Goal: Task Accomplishment & Management: Manage account settings

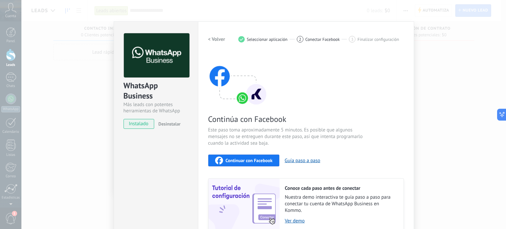
scroll to position [33, 0]
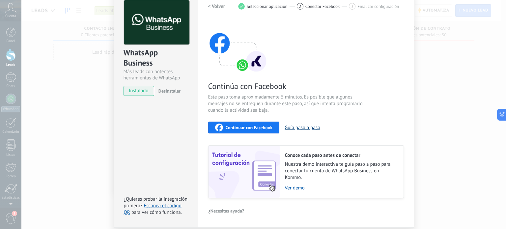
click at [309, 127] on button "Guía paso a paso" at bounding box center [303, 128] width 36 height 6
click at [250, 127] on span "Continuar con Facebook" at bounding box center [249, 127] width 47 height 5
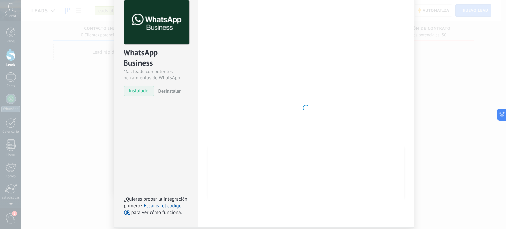
click at [396, 69] on div at bounding box center [306, 108] width 196 height 216
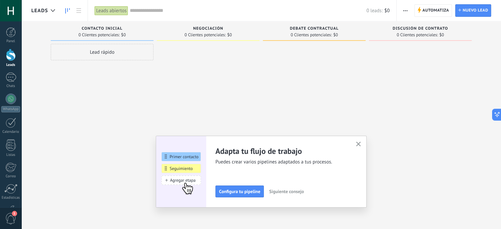
click at [361, 143] on icon "button" at bounding box center [358, 144] width 5 height 5
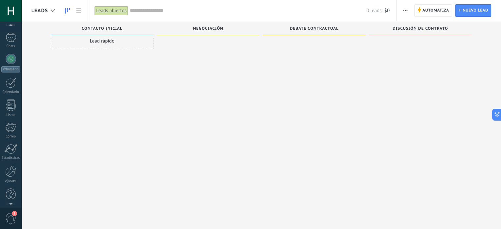
scroll to position [45, 0]
click at [11, 169] on div at bounding box center [10, 167] width 11 height 12
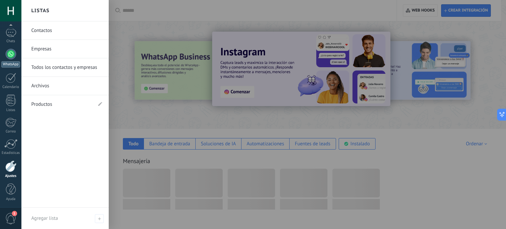
click at [12, 56] on div at bounding box center [11, 54] width 11 height 11
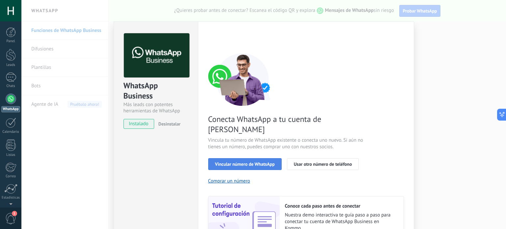
click at [255, 162] on span "Vincular número de WhatsApp" at bounding box center [245, 164] width 60 height 5
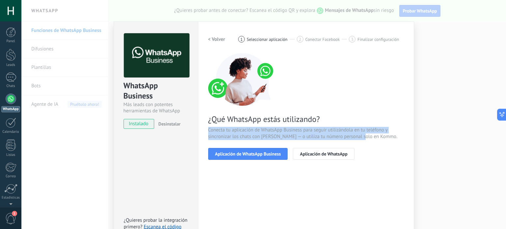
drag, startPoint x: 208, startPoint y: 130, endPoint x: 377, endPoint y: 146, distance: 169.6
click at [365, 136] on span "Conecta tu aplicación de WhatsApp Business para seguir utilizándola en tu teléf…" at bounding box center [306, 133] width 196 height 13
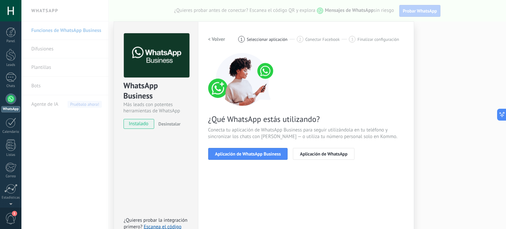
click at [378, 149] on div "Aplicación de WhatsApp Business Aplicación de WhatsApp" at bounding box center [306, 154] width 196 height 12
click at [249, 157] on button "Aplicación de WhatsApp Business" at bounding box center [248, 154] width 80 height 12
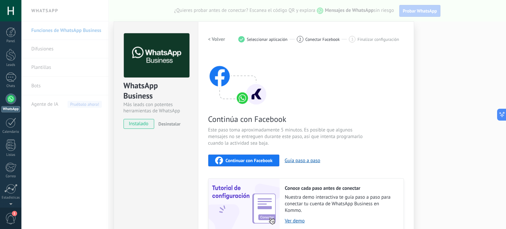
click at [249, 160] on span "Continuar con Facebook" at bounding box center [249, 160] width 47 height 5
click at [359, 74] on div "Continúa con Facebook Este paso toma aproximadamente 5 minutos. Es posible que …" at bounding box center [306, 142] width 196 height 178
click at [434, 76] on div "WhatsApp Business Más leads con potentes herramientas de WhatsApp instalado Des…" at bounding box center [263, 114] width 485 height 229
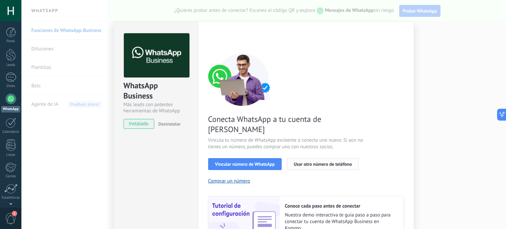
click at [322, 162] on span "Usar otro número de teléfono" at bounding box center [323, 164] width 58 height 5
click at [334, 105] on div "Conecta WhatsApp a tu cuenta de Kommo Vincula tu número de WhatsApp existente o…" at bounding box center [306, 151] width 196 height 196
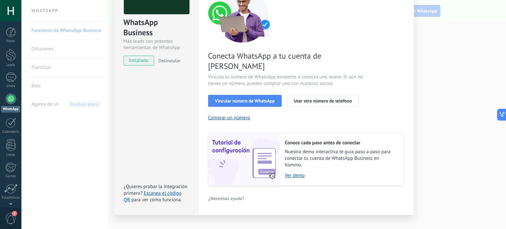
click at [440, 83] on div "WhatsApp Business Más leads con potentes herramientas de WhatsApp instalado Des…" at bounding box center [263, 114] width 485 height 229
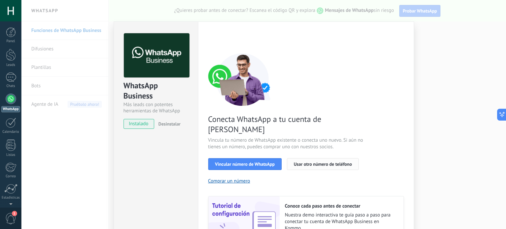
click at [316, 162] on span "Usar otro número de teléfono" at bounding box center [323, 164] width 58 height 5
click at [255, 162] on span "Vincular número de WhatsApp" at bounding box center [245, 164] width 60 height 5
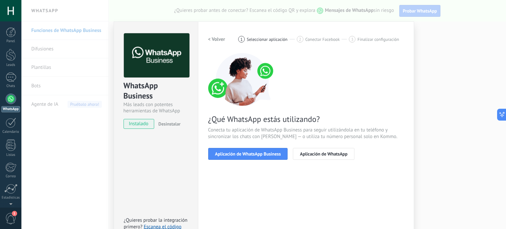
click at [255, 152] on span "Aplicación de WhatsApp Business" at bounding box center [248, 154] width 66 height 5
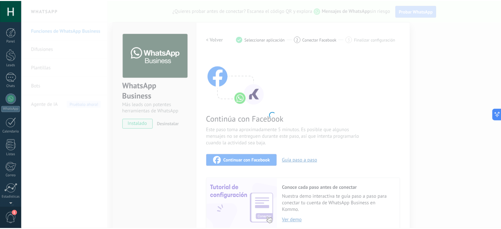
scroll to position [45, 0]
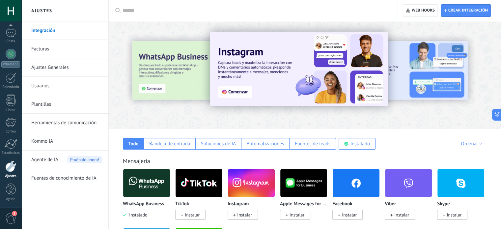
click at [12, 169] on div at bounding box center [10, 167] width 11 height 12
click at [11, 59] on link "WhatsApp" at bounding box center [10, 58] width 21 height 19
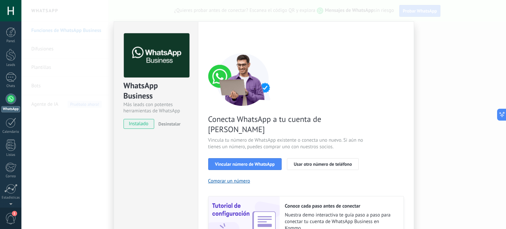
scroll to position [63, 0]
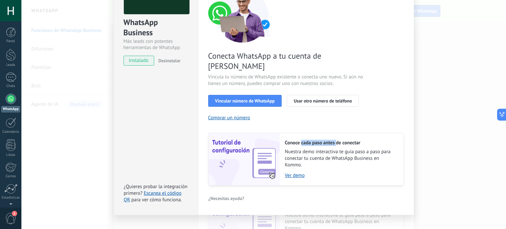
drag, startPoint x: 303, startPoint y: 132, endPoint x: 335, endPoint y: 132, distance: 32.0
click at [335, 140] on h2 "Conoce cada paso antes de conectar" at bounding box center [341, 143] width 112 height 6
click at [341, 149] on span "Nuestra demo interactiva te guía paso a paso para conectar tu cuenta de WhatsAp…" at bounding box center [341, 159] width 112 height 20
click at [237, 99] on span "Vincular número de WhatsApp" at bounding box center [245, 101] width 60 height 5
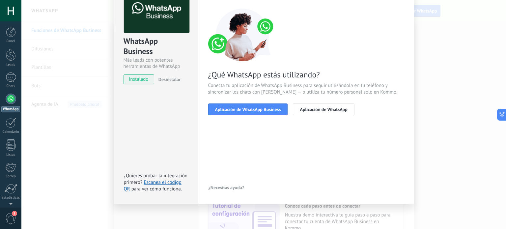
scroll to position [44, 0]
click at [318, 111] on span "Aplicación de WhatsApp" at bounding box center [323, 109] width 47 height 5
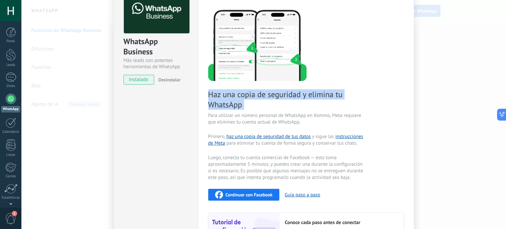
drag, startPoint x: 205, startPoint y: 94, endPoint x: 249, endPoint y: 110, distance: 46.6
click at [249, 110] on div "Configuraciones Autorizaciones Esta pestaña registra a los usuarios que han con…" at bounding box center [306, 136] width 216 height 318
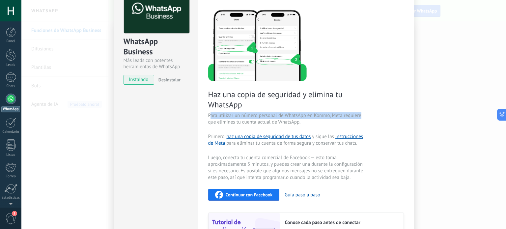
drag, startPoint x: 209, startPoint y: 115, endPoint x: 363, endPoint y: 115, distance: 154.3
click at [363, 115] on span "Para utilizar un número personal de WhatsApp en Kommo, Meta requiere que elimin…" at bounding box center [286, 118] width 157 height 13
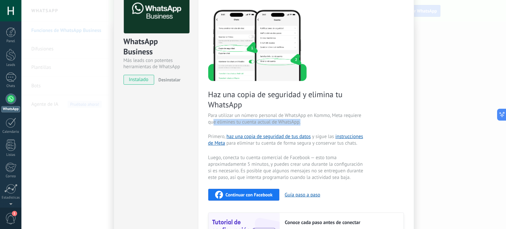
drag, startPoint x: 211, startPoint y: 123, endPoint x: 308, endPoint y: 123, distance: 96.9
click at [308, 123] on span "Para utilizar un número personal de WhatsApp en Kommo, Meta requiere que elimin…" at bounding box center [286, 118] width 157 height 13
click at [312, 123] on span "Para utilizar un número personal de WhatsApp en Kommo, Meta requiere que elimin…" at bounding box center [286, 118] width 157 height 13
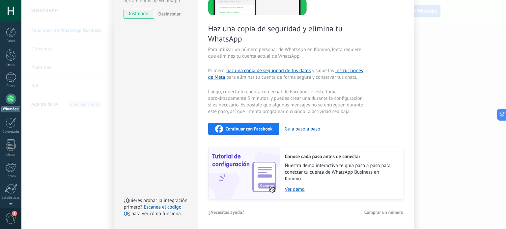
scroll to position [134, 0]
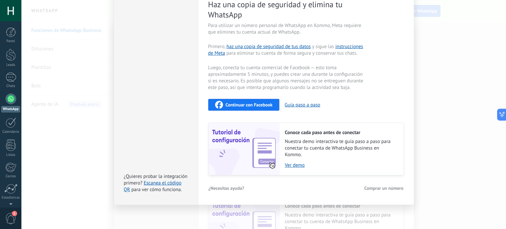
click at [458, 48] on div "WhatsApp Business Más leads con potentes herramientas de WhatsApp instalado Des…" at bounding box center [263, 114] width 485 height 229
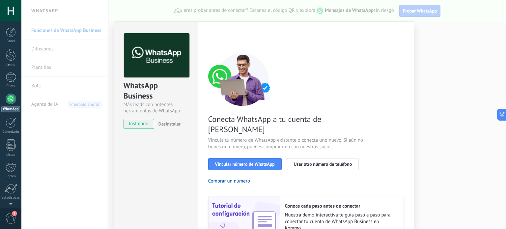
click at [440, 53] on div "WhatsApp Business Más leads con potentes herramientas de WhatsApp instalado Des…" at bounding box center [263, 114] width 485 height 229
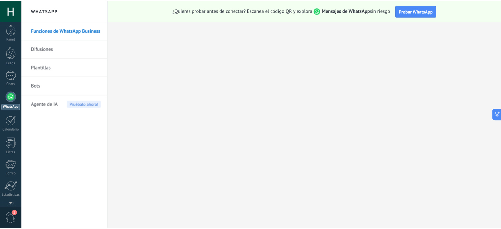
scroll to position [45, 0]
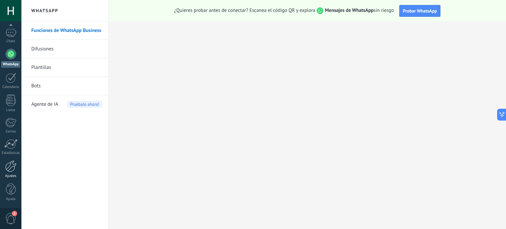
click at [12, 167] on div at bounding box center [10, 167] width 11 height 12
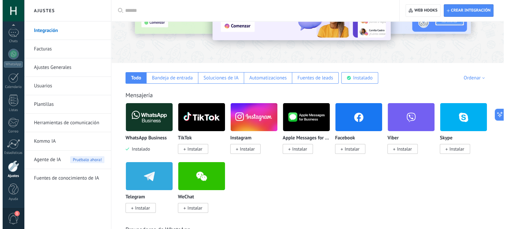
scroll to position [99, 0]
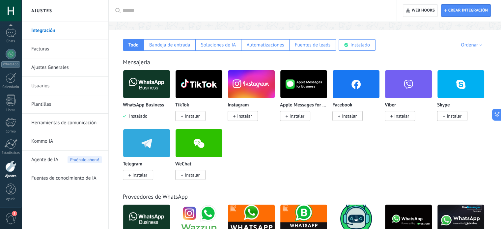
click at [250, 116] on span "Instalar" at bounding box center [244, 116] width 15 height 6
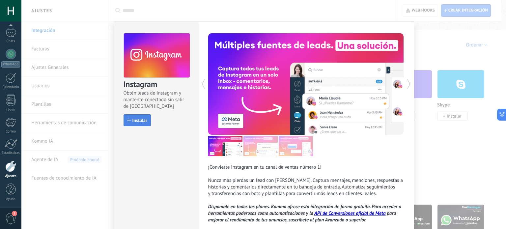
click at [138, 117] on button "Instalar" at bounding box center [137, 120] width 27 height 12
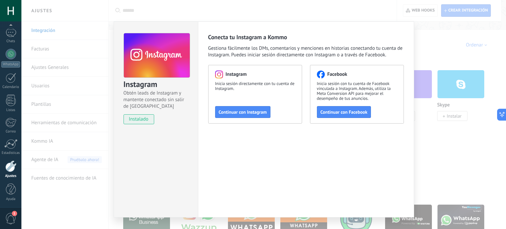
click at [326, 116] on button "Continuar con Facebook" at bounding box center [344, 112] width 54 height 12
click at [458, 149] on div "Instagram Obtén leads de Instagram y mantente conectado sin salir de Kommo inst…" at bounding box center [263, 114] width 485 height 229
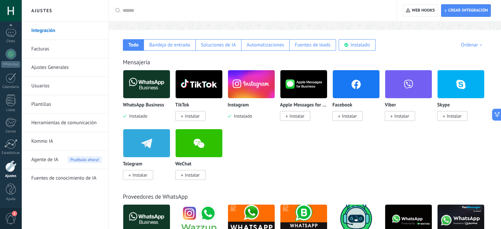
click at [347, 118] on span "Instalar" at bounding box center [349, 116] width 15 height 6
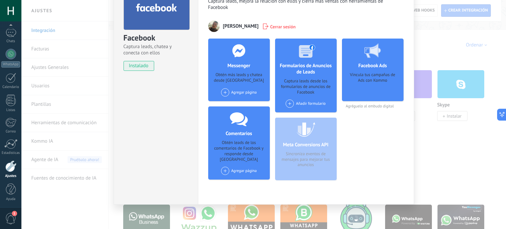
scroll to position [15, 0]
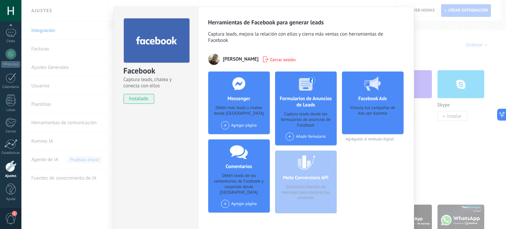
click at [137, 96] on span "instalado" at bounding box center [139, 99] width 30 height 10
click at [438, 147] on div "Facebook Captura leads, chatea y conecta con ellos instalado Desinstalar Herram…" at bounding box center [263, 114] width 485 height 229
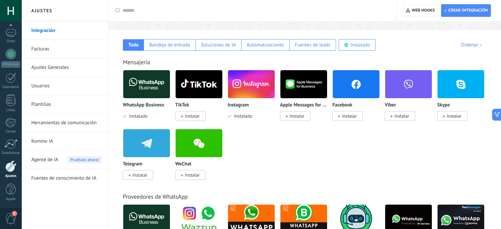
scroll to position [198, 0]
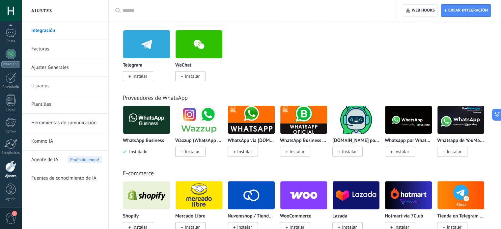
click at [305, 126] on img at bounding box center [304, 120] width 47 height 32
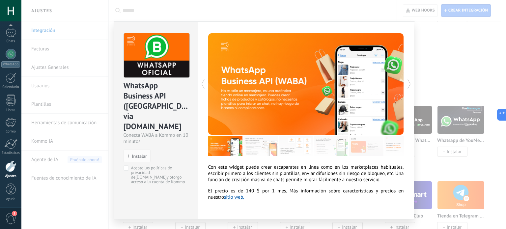
click at [443, 51] on div "WhatsApp Business API (WABA) via Radist.Online Conecta WABA a Kommo en 10 minut…" at bounding box center [263, 114] width 485 height 229
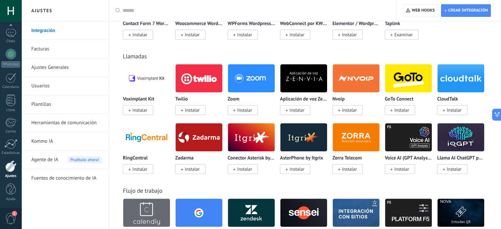
scroll to position [692, 0]
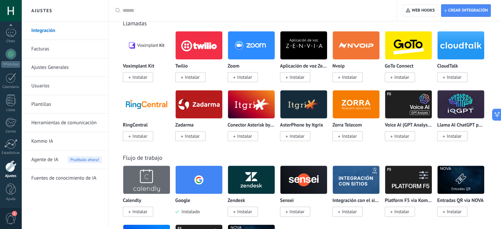
click at [53, 144] on link "Kommo IA" at bounding box center [66, 141] width 71 height 18
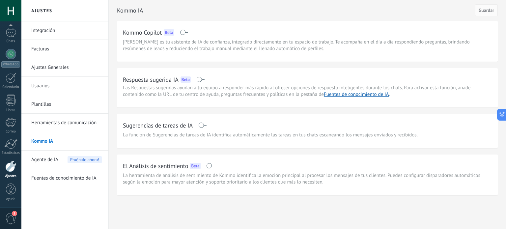
click at [51, 159] on span "Agente de IA" at bounding box center [44, 160] width 27 height 18
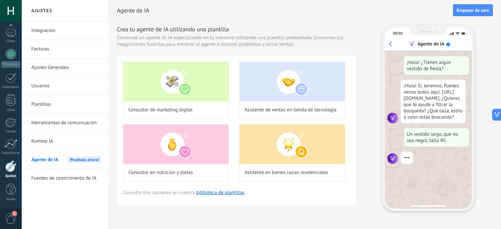
click at [12, 166] on div at bounding box center [10, 167] width 11 height 12
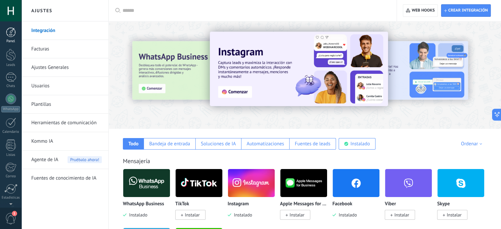
click at [12, 33] on div at bounding box center [11, 32] width 10 height 10
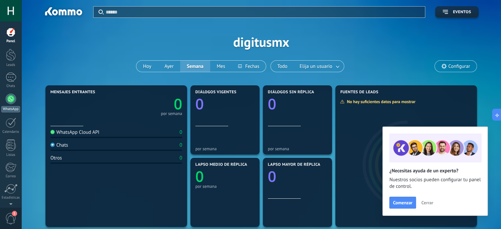
click at [11, 100] on div at bounding box center [11, 99] width 11 height 11
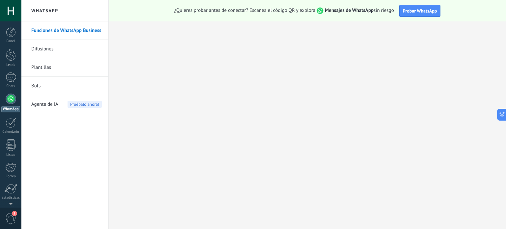
click at [50, 63] on link "Plantillas" at bounding box center [66, 67] width 71 height 18
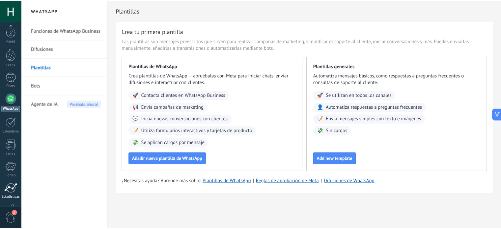
scroll to position [45, 0]
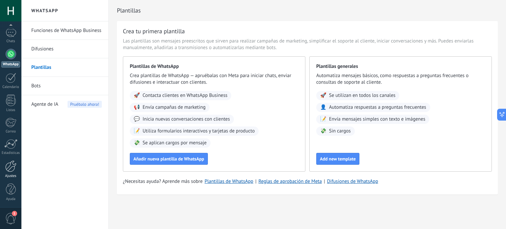
click at [13, 170] on div at bounding box center [10, 167] width 11 height 12
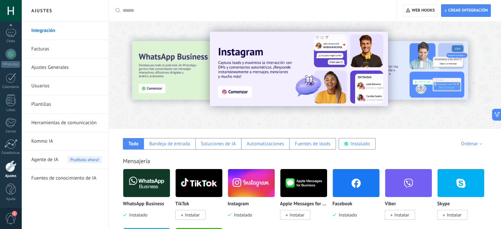
click at [411, 135] on div "Todo Bandeja de entrada Soluciones de IA Automatizaciones Fuentes de leads Inst…" at bounding box center [304, 139] width 379 height 21
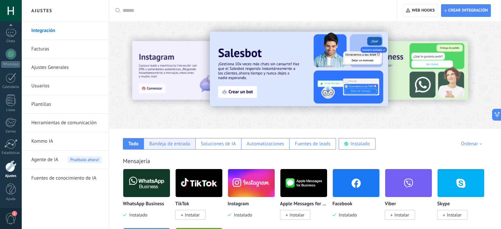
click at [188, 142] on div "Bandeja de entrada" at bounding box center [169, 144] width 41 height 6
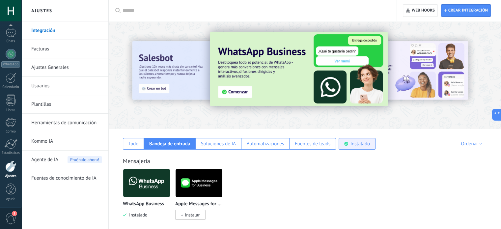
click at [359, 143] on div "Instalado" at bounding box center [360, 144] width 19 height 6
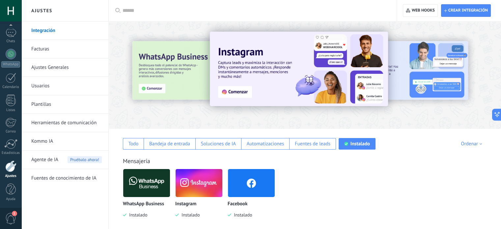
scroll to position [66, 0]
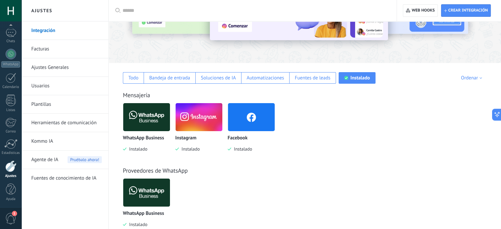
click at [260, 124] on img at bounding box center [251, 117] width 47 height 32
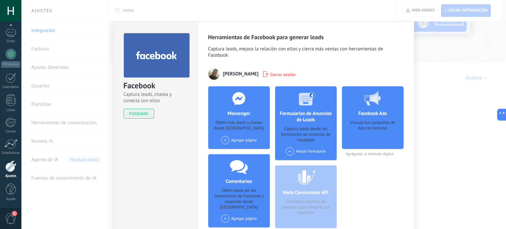
click at [233, 73] on span "[PERSON_NAME]" at bounding box center [241, 74] width 36 height 6
click at [243, 38] on h3 "Herramientas de Facebook para generar leads" at bounding box center [306, 37] width 196 height 8
click at [304, 56] on span "Captura leads, mejora la relación con ellos y cierra más ventas con herramienta…" at bounding box center [306, 53] width 196 height 14
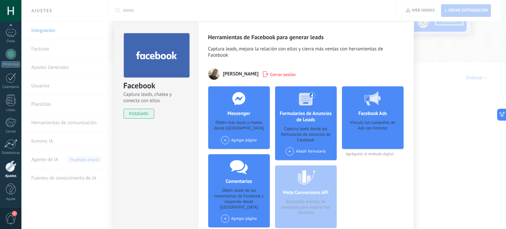
click at [435, 82] on div "Facebook Captura leads, chatea y conecta con ellos instalado Desinstalar Herram…" at bounding box center [263, 114] width 485 height 229
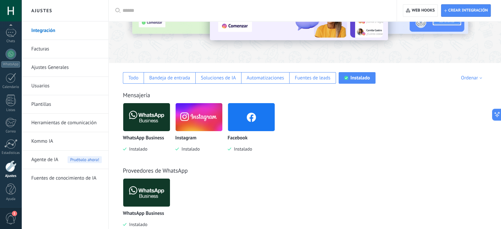
scroll to position [0, 0]
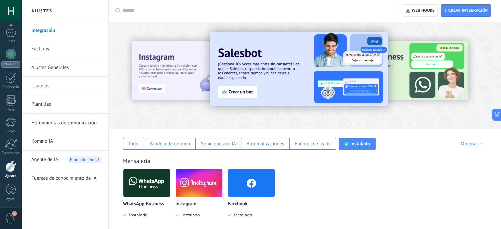
click at [384, 187] on div "WhatsApp Business Instalado Instagram Instalado Facebook Instalado" at bounding box center [308, 198] width 371 height 59
click at [9, 52] on div at bounding box center [11, 55] width 10 height 12
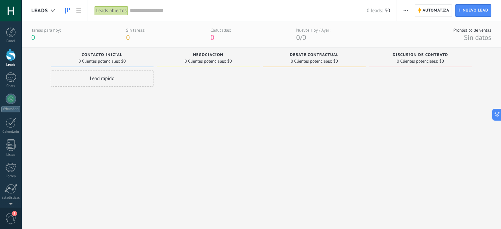
click at [143, 109] on div "Lead rápido" at bounding box center [102, 141] width 103 height 143
click at [261, 157] on div "Negociación 0 Clientes potenciales: $0" at bounding box center [210, 131] width 106 height 166
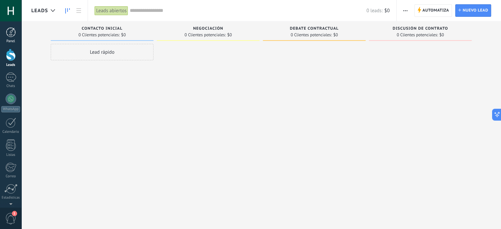
click at [11, 31] on div at bounding box center [11, 32] width 10 height 10
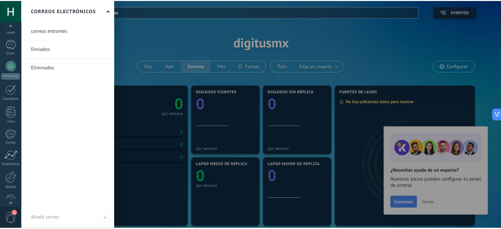
scroll to position [45, 0]
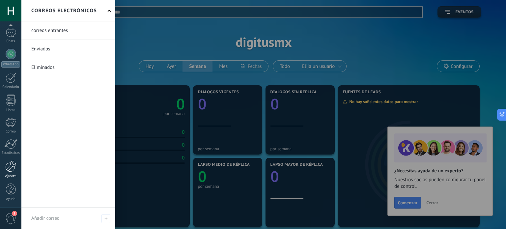
click at [12, 163] on div at bounding box center [10, 167] width 11 height 12
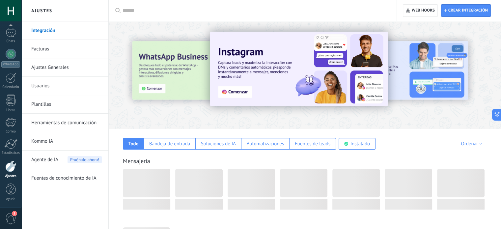
click at [59, 49] on link "Facturas" at bounding box center [66, 49] width 71 height 18
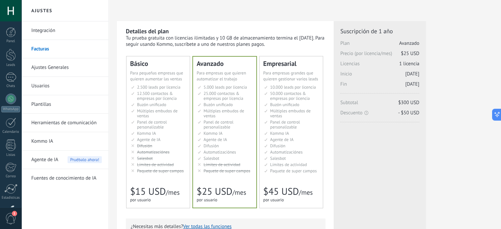
click at [170, 125] on li "Настраиваемый рабочий стол Customizable dashboard Panel de control personalizab…" at bounding box center [158, 125] width 55 height 10
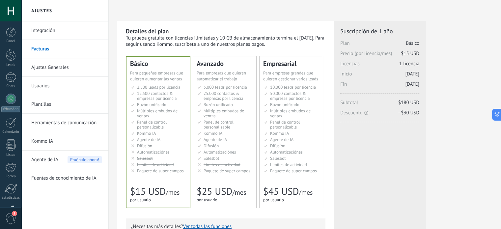
click at [68, 72] on link "Ajustes Generales" at bounding box center [66, 67] width 71 height 18
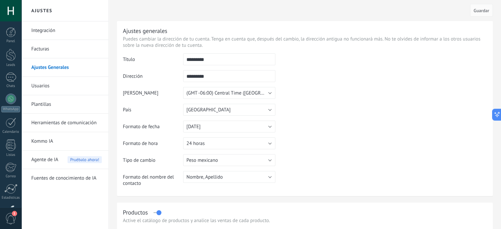
click at [55, 81] on link "Usuarios" at bounding box center [66, 86] width 71 height 18
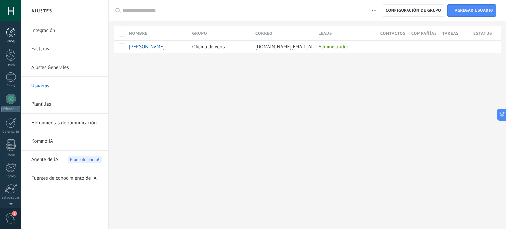
click at [15, 36] on div at bounding box center [11, 32] width 10 height 10
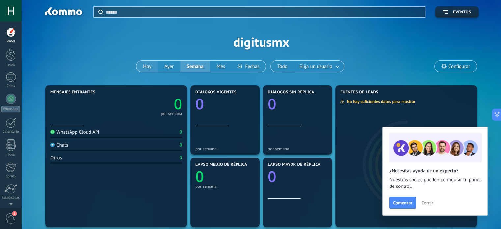
click at [150, 66] on button "Hoy" at bounding box center [146, 66] width 21 height 11
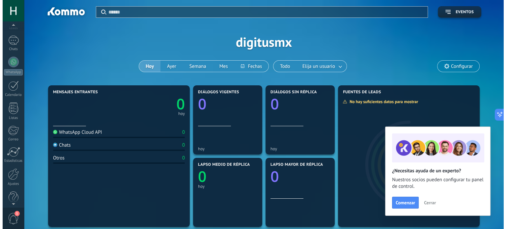
scroll to position [45, 0]
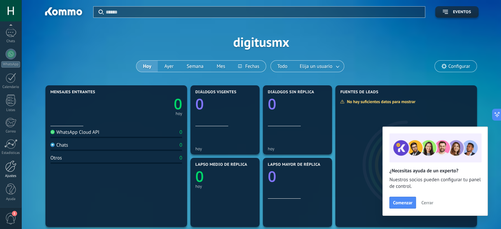
click at [13, 171] on div at bounding box center [10, 167] width 11 height 12
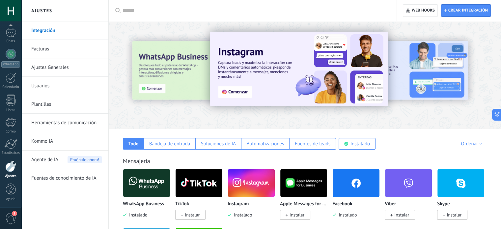
click at [261, 81] on img at bounding box center [299, 69] width 178 height 75
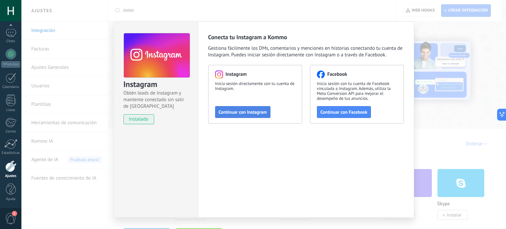
click at [248, 111] on span "Continuar con Instagram" at bounding box center [243, 112] width 48 height 5
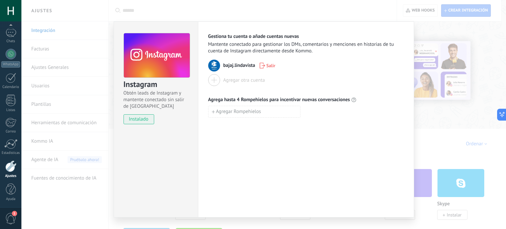
click at [323, 162] on div "Gestiona tu cuenta o añade cuentas nuevas Mantente conectado para gestionar los…" at bounding box center [306, 119] width 216 height 196
click at [429, 118] on div "Instagram Obtén leads de Instagram y mantente conectado sin salir de Kommo inst…" at bounding box center [263, 114] width 485 height 229
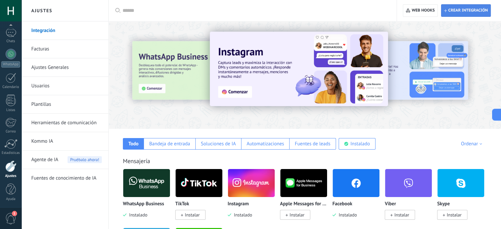
click at [455, 13] on span "Crear integración" at bounding box center [469, 10] width 40 height 5
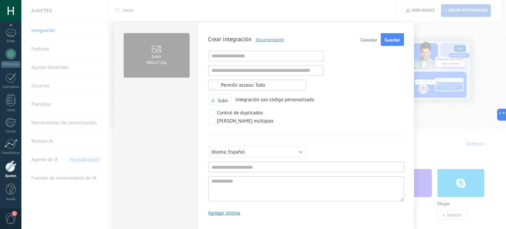
scroll to position [6, 0]
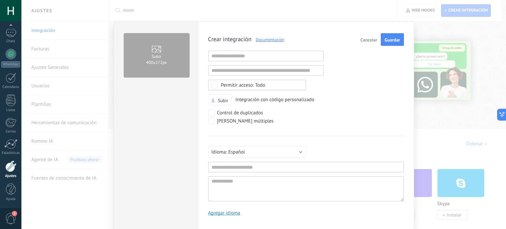
click at [369, 38] on span "Cancelar" at bounding box center [369, 40] width 17 height 5
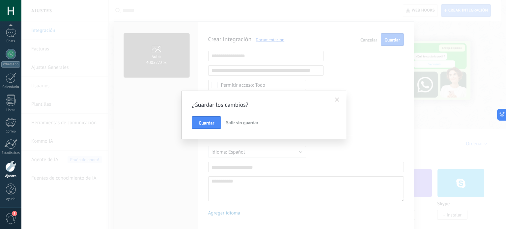
click at [235, 123] on span "Salir sin guardar" at bounding box center [242, 123] width 32 height 6
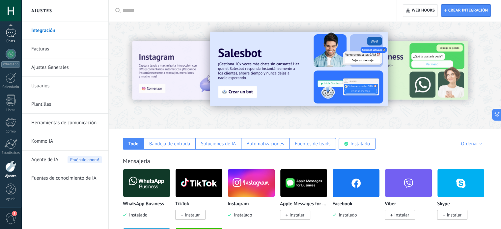
click at [15, 35] on div at bounding box center [11, 33] width 11 height 10
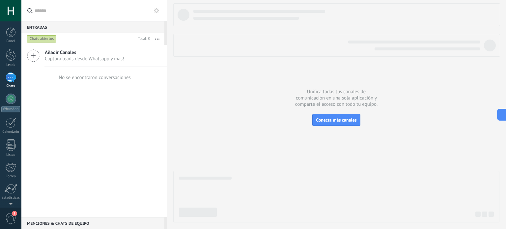
click at [59, 52] on span "Añadir Canales" at bounding box center [84, 52] width 79 height 6
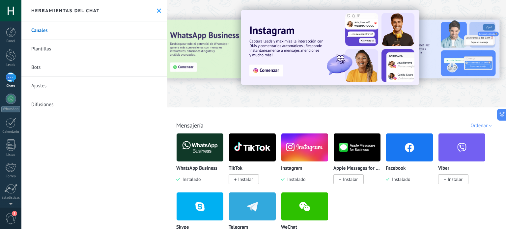
click at [300, 151] on img at bounding box center [305, 148] width 47 height 32
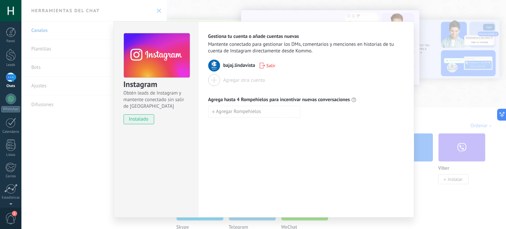
click at [448, 72] on div "Instagram Obtén leads de Instagram y mantente conectado sin salir de Kommo inst…" at bounding box center [263, 114] width 485 height 229
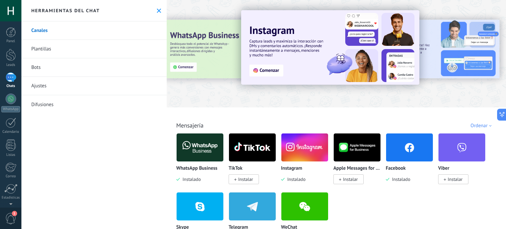
click at [416, 149] on img at bounding box center [409, 148] width 47 height 32
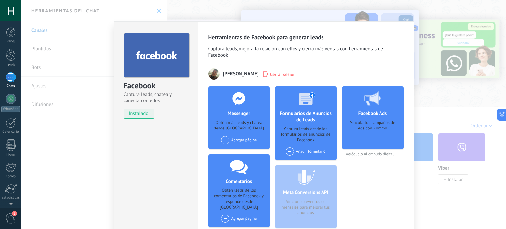
click at [225, 141] on span at bounding box center [225, 140] width 8 height 8
click at [239, 153] on div "Bajaj Lindavista" at bounding box center [243, 152] width 44 height 15
click at [292, 152] on span at bounding box center [290, 151] width 8 height 8
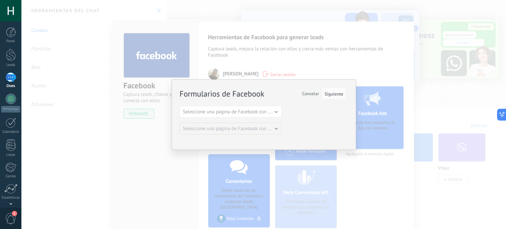
click at [314, 93] on span "Cancelar" at bounding box center [310, 94] width 17 height 6
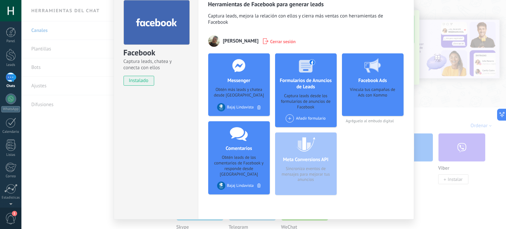
scroll to position [48, 0]
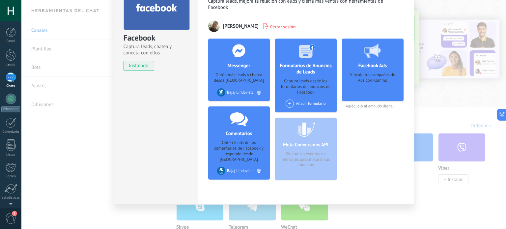
click at [418, 170] on div "Facebook Captura leads, chatea y conecta con ellos instalado Desinstalar Herram…" at bounding box center [263, 114] width 485 height 229
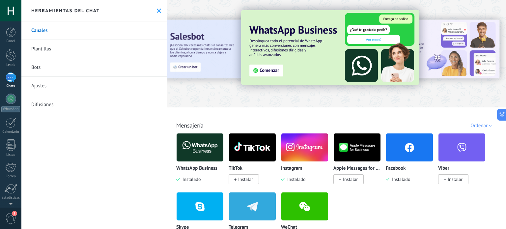
click at [301, 147] on img at bounding box center [305, 148] width 47 height 32
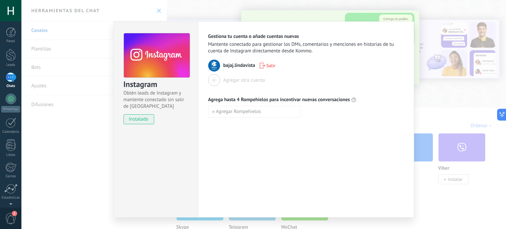
click at [290, 148] on div "Gestiona tu cuenta o añade cuentas nuevas Mantente conectado para gestionar los…" at bounding box center [306, 119] width 216 height 196
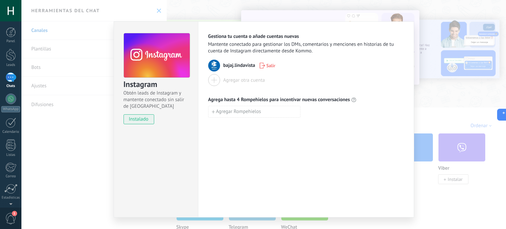
click at [449, 103] on div "Instagram Obtén leads de Instagram y mantente conectado sin salir de Kommo inst…" at bounding box center [263, 114] width 485 height 229
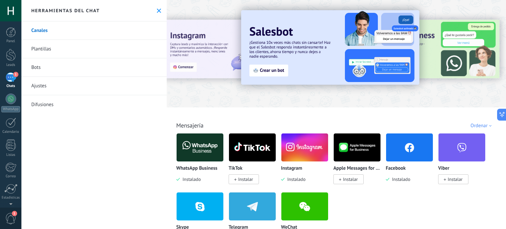
click at [14, 79] on div "1" at bounding box center [11, 78] width 11 height 10
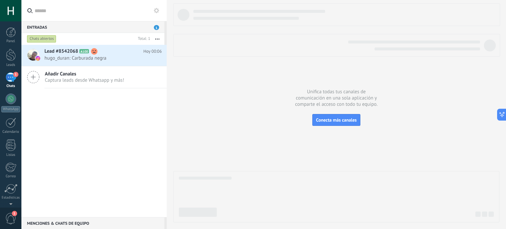
click at [250, 111] on div at bounding box center [336, 112] width 326 height 219
click at [191, 96] on div at bounding box center [336, 112] width 326 height 219
click at [309, 115] on div at bounding box center [336, 112] width 326 height 219
click at [328, 120] on span "Conecta más canales" at bounding box center [336, 120] width 41 height 6
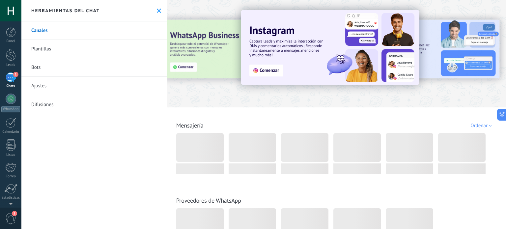
click at [7, 75] on div "1" at bounding box center [11, 78] width 11 height 10
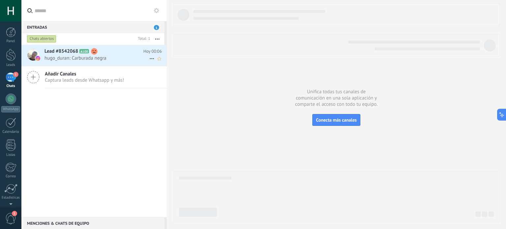
click at [91, 59] on span "hugo_duran: Carburada negra" at bounding box center [97, 58] width 105 height 6
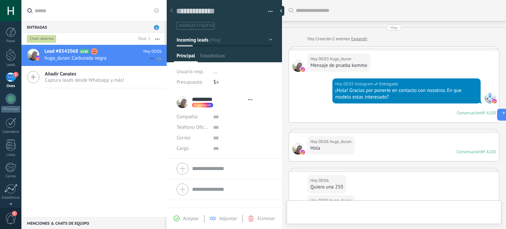
type textarea "**********"
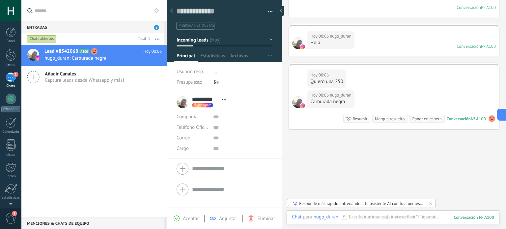
scroll to position [120, 0]
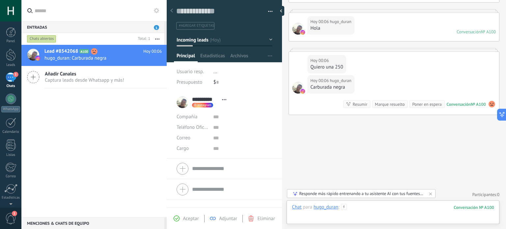
click at [359, 211] on div at bounding box center [393, 214] width 202 height 20
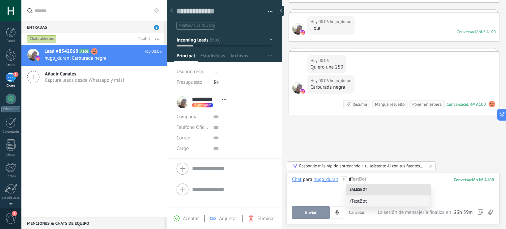
click at [326, 191] on div "*" at bounding box center [393, 188] width 202 height 25
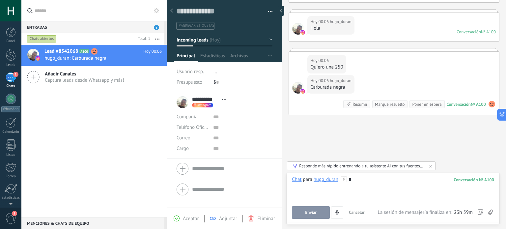
click at [360, 183] on div "*" at bounding box center [393, 188] width 202 height 25
click at [134, 155] on div "Lead #8542068 A100 Hoy 00:06 hugo_duran: Carburada negra Añadir Canales Captura…" at bounding box center [93, 131] width 145 height 172
click at [211, 56] on span "Estadísticas" at bounding box center [212, 58] width 25 height 10
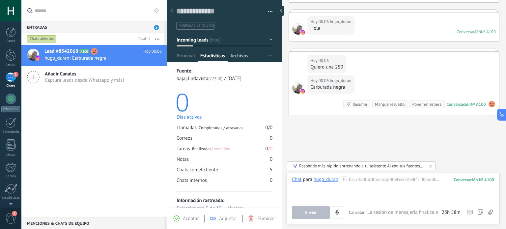
click at [239, 58] on span "Archivos" at bounding box center [239, 58] width 18 height 10
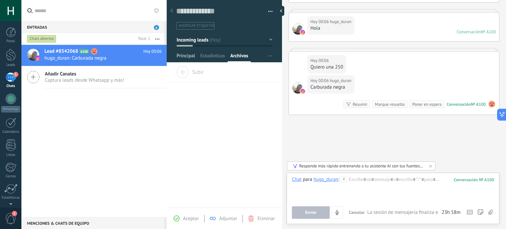
click at [186, 56] on span "Principal" at bounding box center [186, 58] width 18 height 10
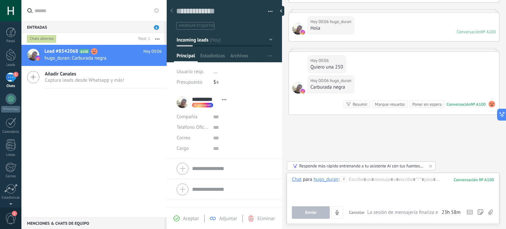
click at [10, 45] on div "Panel Leads 1 Chats WhatsApp Clientes" at bounding box center [10, 140] width 21 height 226
click at [9, 52] on div at bounding box center [11, 55] width 10 height 12
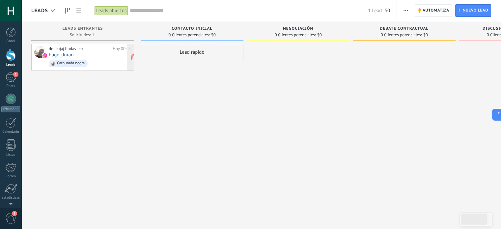
click at [97, 61] on span "Carburada negra" at bounding box center [90, 63] width 82 height 10
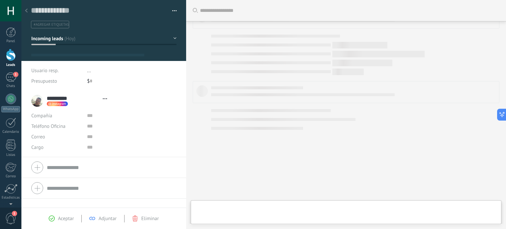
type textarea "**********"
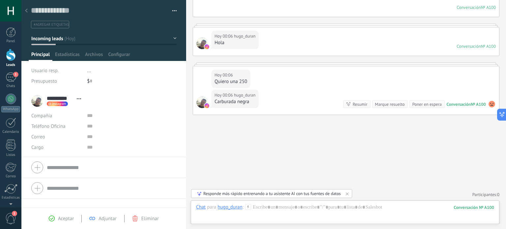
click at [103, 216] on span "Adjuntar" at bounding box center [108, 219] width 18 height 6
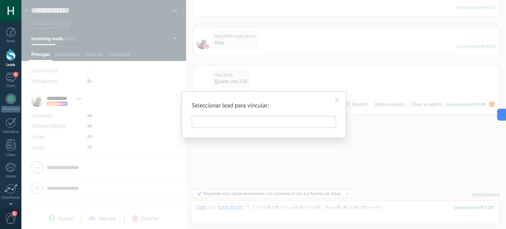
click at [244, 128] on div "Seleccionar lead para vincular:" at bounding box center [264, 114] width 165 height 47
click at [244, 124] on input "text" at bounding box center [264, 122] width 144 height 12
click at [336, 99] on span at bounding box center [337, 100] width 4 height 5
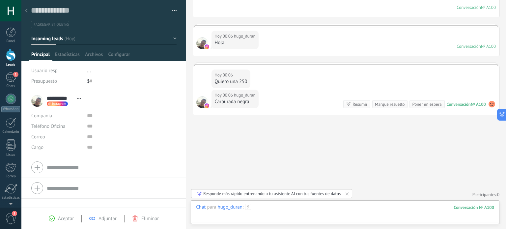
click at [345, 205] on div at bounding box center [345, 214] width 298 height 20
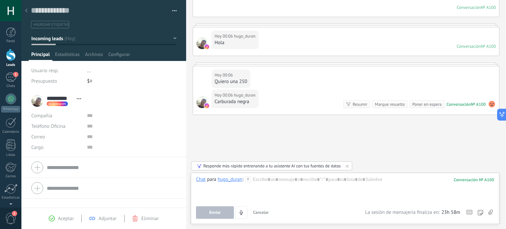
click at [492, 213] on icon at bounding box center [491, 213] width 5 height 6
click at [0, 0] on input "file" at bounding box center [0, 0] width 0 height 0
click at [71, 121] on div "Teléfono Oficina Ofic. directo Celular Fax Casa Otro Teléfono Oficina" at bounding box center [56, 126] width 51 height 11
click at [95, 151] on input "text" at bounding box center [131, 147] width 89 height 11
click at [102, 125] on input "text" at bounding box center [131, 126] width 89 height 11
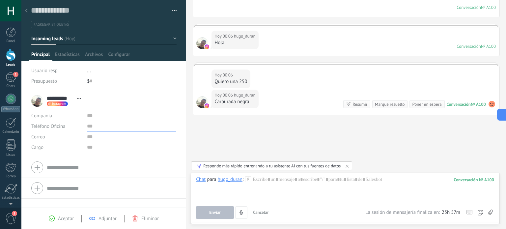
click at [88, 127] on input "text" at bounding box center [131, 126] width 89 height 11
click at [104, 126] on input "text" at bounding box center [131, 126] width 89 height 11
type input "*"
click at [249, 139] on div "Buscar Carga más Hoy Hoy Creación: 2 eventos Expandir Hoy 00:03 hugo_duran Mens…" at bounding box center [346, 65] width 320 height 329
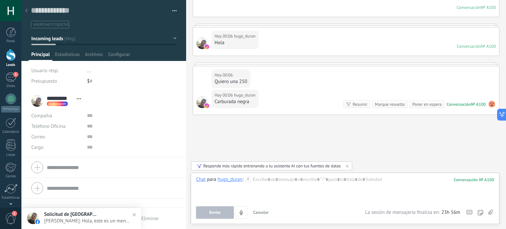
click at [171, 37] on button "Incoming leads" at bounding box center [103, 39] width 145 height 12
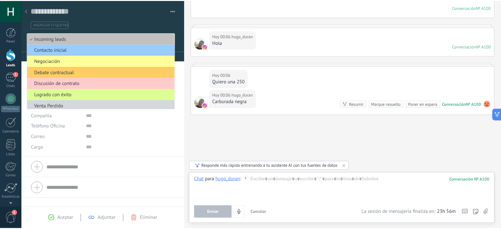
scroll to position [3, 0]
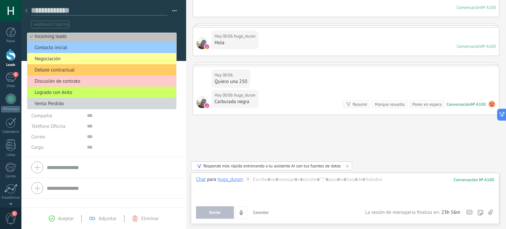
click at [140, 13] on textarea at bounding box center [99, 11] width 136 height 10
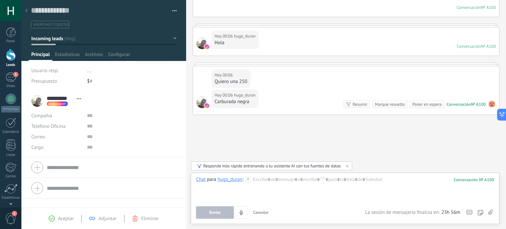
click at [11, 59] on div at bounding box center [11, 55] width 10 height 12
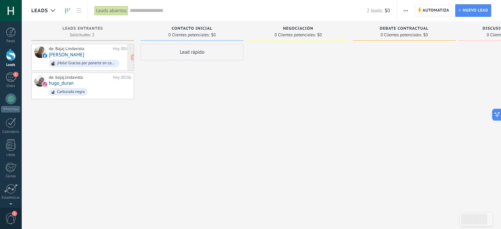
click at [74, 50] on div "de: Bajaj Lindavista" at bounding box center [80, 48] width 62 height 5
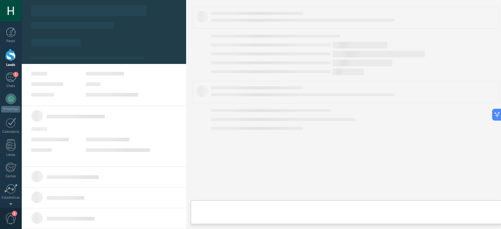
type textarea "**********"
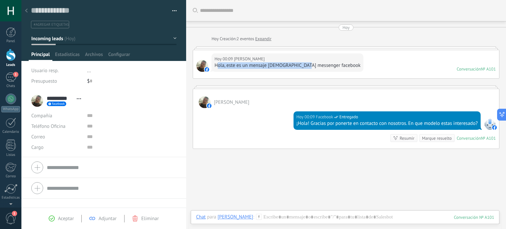
drag, startPoint x: 219, startPoint y: 66, endPoint x: 323, endPoint y: 69, distance: 104.6
click at [311, 67] on div "Hola, este es un mensaje [DEMOGRAPHIC_DATA] messenger facebook" at bounding box center [288, 65] width 146 height 7
click at [364, 70] on div "Hoy 00:09 Hugo Duran Hola, este es un mensaje de messenger facebook Conversació…" at bounding box center [346, 64] width 306 height 28
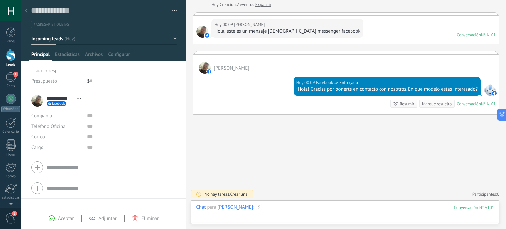
click at [299, 208] on div at bounding box center [345, 214] width 298 height 20
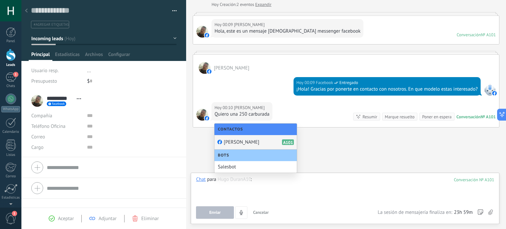
scroll to position [47, 0]
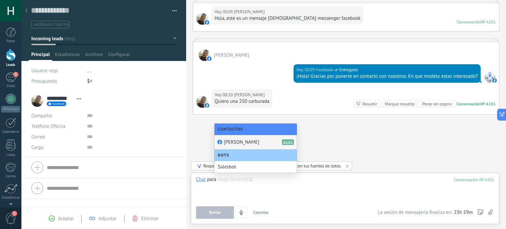
click at [369, 145] on div "Buscar Carga más Hoy Hoy Creación: 2 eventos Expandir Hoy 00:09 Hugo Duran Hola…" at bounding box center [346, 91] width 320 height 277
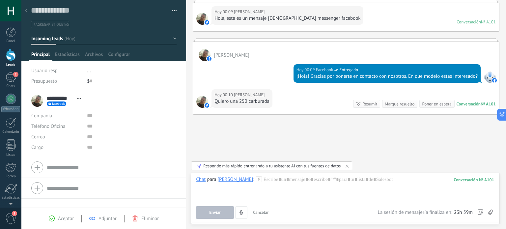
click at [262, 216] on button "Cancelar" at bounding box center [261, 212] width 21 height 13
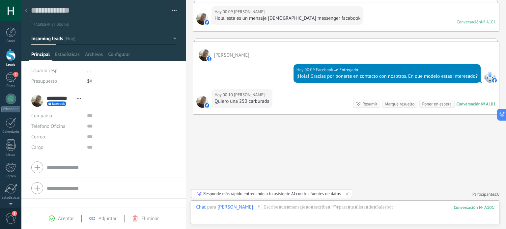
drag, startPoint x: 294, startPoint y: 127, endPoint x: 286, endPoint y: 145, distance: 19.8
click at [294, 128] on div "Buscar Carga más Hoy Hoy Creación: 2 eventos Expandir Hoy 00:09 Hugo Duran Hola…" at bounding box center [346, 91] width 320 height 277
click at [286, 145] on div "Buscar Carga más Hoy Hoy Creación: 2 eventos Expandir Hoy 00:09 Hugo Duran Hola…" at bounding box center [346, 91] width 320 height 277
click at [283, 208] on div at bounding box center [345, 214] width 298 height 20
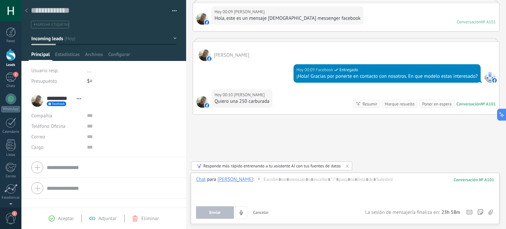
click at [256, 180] on icon at bounding box center [259, 179] width 6 height 6
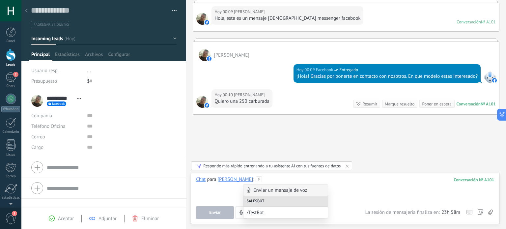
click at [354, 192] on div at bounding box center [345, 188] width 298 height 25
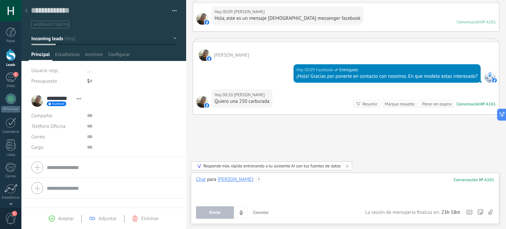
click at [306, 183] on div at bounding box center [345, 188] width 298 height 25
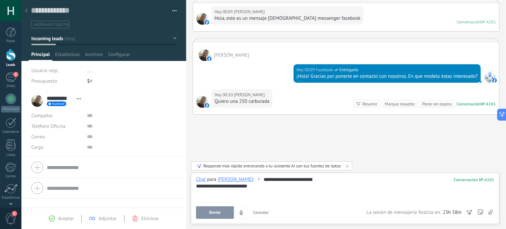
click at [215, 212] on span "Enviar" at bounding box center [215, 212] width 12 height 5
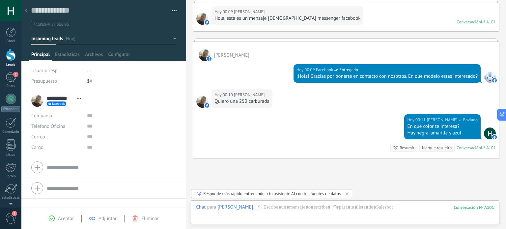
scroll to position [91, 0]
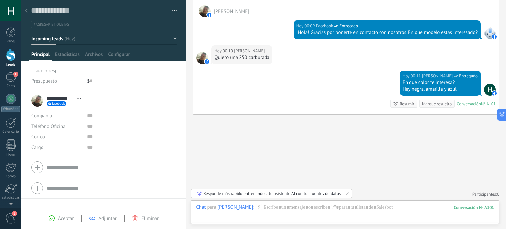
click at [9, 55] on div at bounding box center [11, 55] width 10 height 12
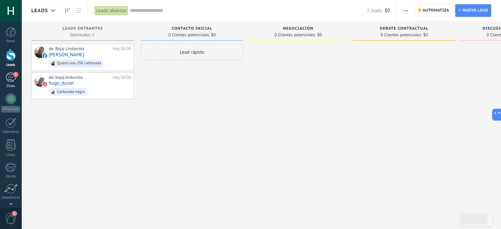
click at [11, 81] on div "1" at bounding box center [11, 78] width 11 height 10
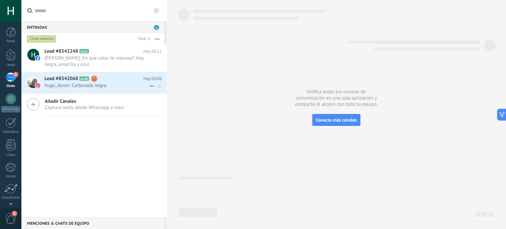
click at [93, 78] on use at bounding box center [94, 79] width 7 height 7
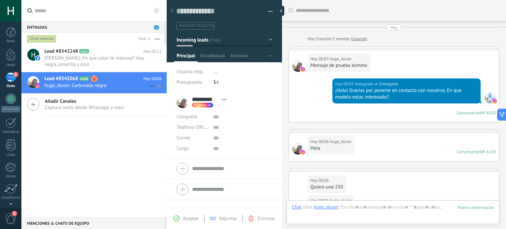
scroll to position [120, 0]
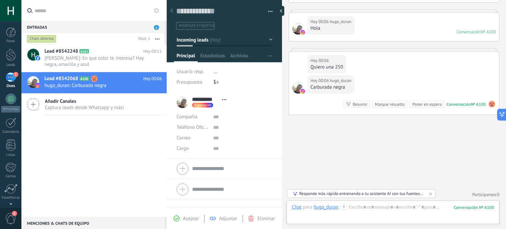
click at [90, 147] on div "Lead #8542248 A101 Hoy 00:11 Hugo Duran: En que color te interesa? Hay negra, a…" at bounding box center [93, 131] width 145 height 172
click at [106, 61] on span "Hugo Duran: En que color te interesa? Hay negra, amarilla y azul" at bounding box center [97, 61] width 105 height 13
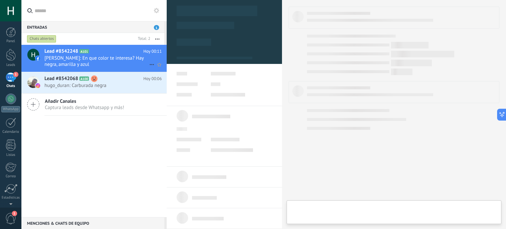
type textarea "**********"
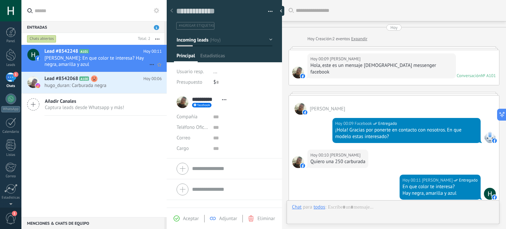
scroll to position [98, 0]
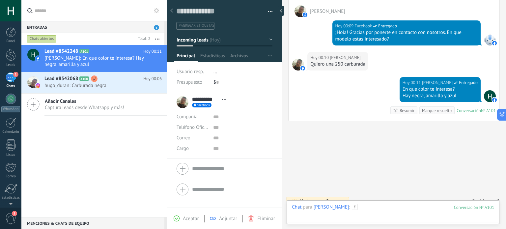
click at [361, 208] on div at bounding box center [393, 214] width 202 height 20
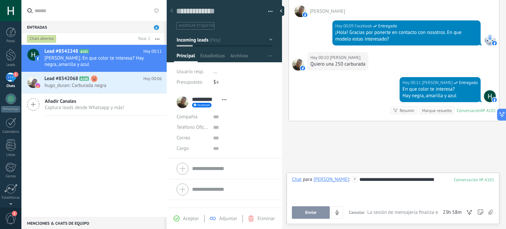
click at [313, 213] on span "Enviar" at bounding box center [311, 212] width 12 height 5
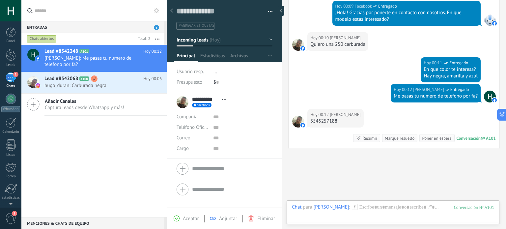
scroll to position [145, 0]
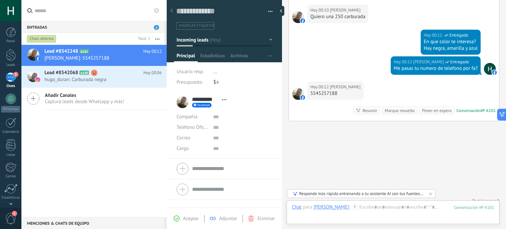
click at [433, 167] on div "Buscar Carga más Hoy Hoy Creación: 2 eventos Expandir Hoy 00:09 Hugo Duran Hola…" at bounding box center [394, 45] width 224 height 381
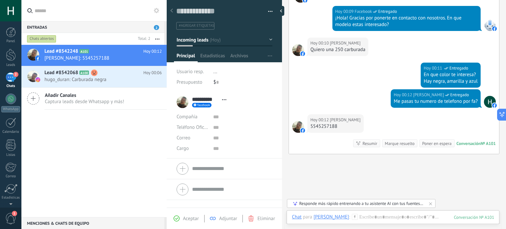
click at [328, 123] on div "5545257188" at bounding box center [336, 126] width 50 height 7
click at [323, 123] on div "5545257188" at bounding box center [336, 126] width 50 height 7
copy div "5545257188"
click at [223, 127] on input "text" at bounding box center [242, 127] width 59 height 11
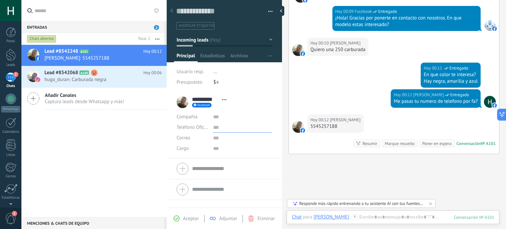
paste input "**********"
click at [189, 221] on span "Guardar" at bounding box center [187, 219] width 15 height 5
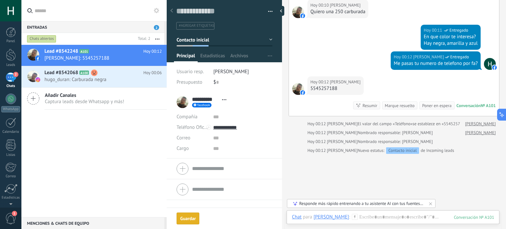
scroll to position [0, 0]
click at [238, 128] on input "**********" at bounding box center [242, 127] width 59 height 11
type input "**********"
click at [119, 151] on div "Lead #8542248 A101 [DATE] 00:12 [PERSON_NAME]: 5545257188 Lead #8542068 A100" at bounding box center [93, 131] width 145 height 172
click at [31, 98] on icon at bounding box center [33, 98] width 13 height 13
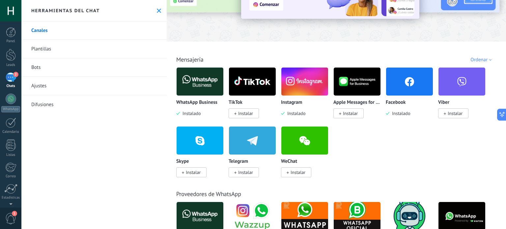
scroll to position [33, 0]
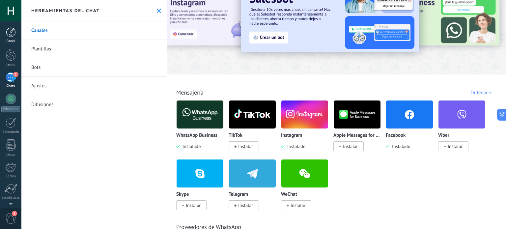
click at [6, 33] on div at bounding box center [11, 32] width 10 height 10
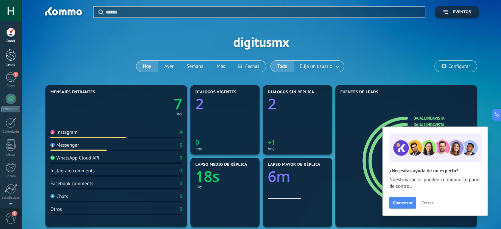
click at [12, 59] on div at bounding box center [11, 55] width 10 height 12
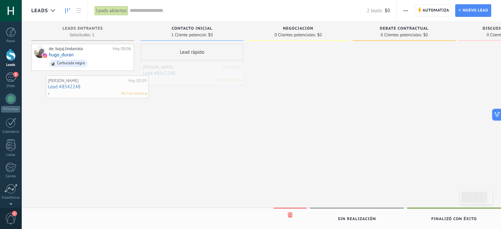
drag, startPoint x: 196, startPoint y: 66, endPoint x: 99, endPoint y: 77, distance: 98.2
drag, startPoint x: 188, startPoint y: 75, endPoint x: 52, endPoint y: 61, distance: 136.5
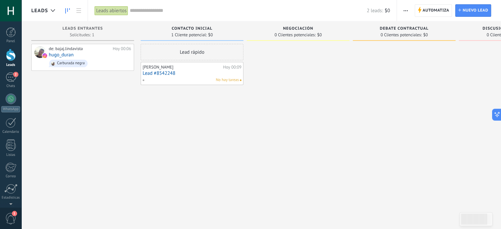
click at [187, 80] on div "No hay tareas" at bounding box center [190, 80] width 97 height 6
click at [193, 66] on div "[PERSON_NAME]" at bounding box center [182, 67] width 79 height 5
click at [195, 51] on div "Lead rápido" at bounding box center [192, 52] width 103 height 16
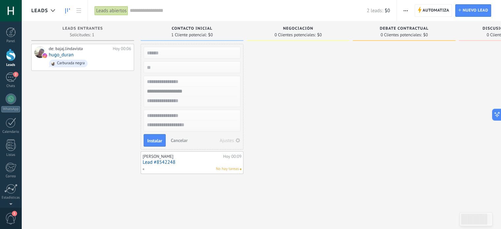
click at [176, 139] on span "Cancelar" at bounding box center [179, 140] width 17 height 6
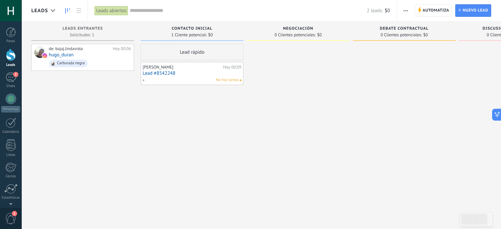
click at [219, 80] on span "No hay tareas" at bounding box center [227, 80] width 23 height 6
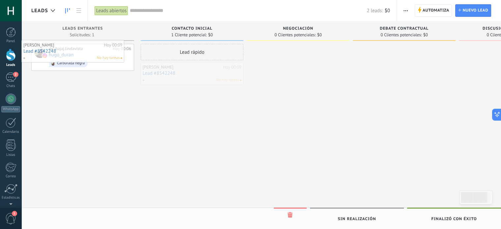
drag, startPoint x: 226, startPoint y: 80, endPoint x: 76, endPoint y: 58, distance: 152.0
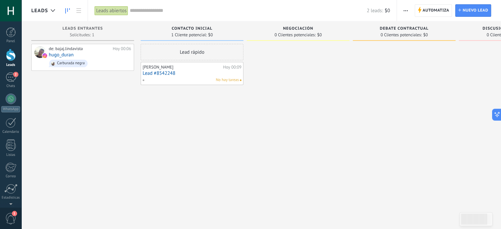
click at [166, 72] on link "Lead #8542248" at bounding box center [192, 74] width 99 height 6
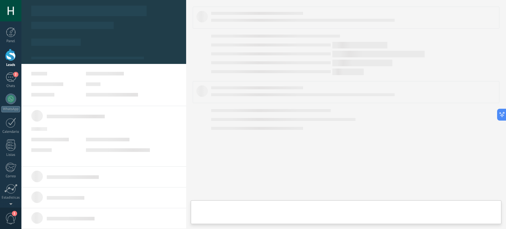
type textarea "**********"
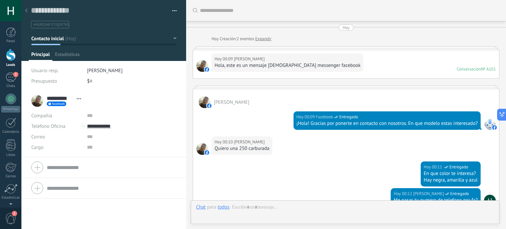
scroll to position [153, 0]
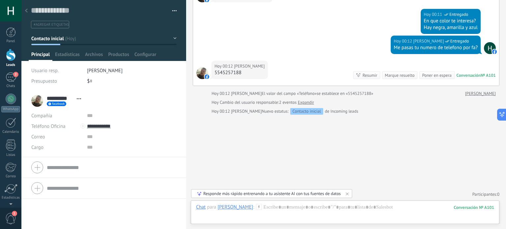
click at [435, 75] on div "Poner en espera" at bounding box center [436, 75] width 29 height 6
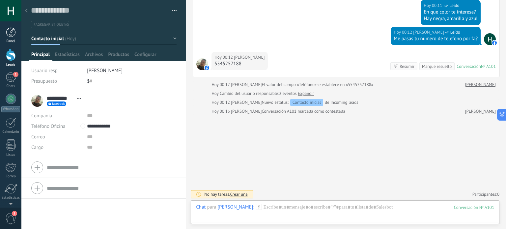
click at [8, 31] on div at bounding box center [11, 32] width 10 height 10
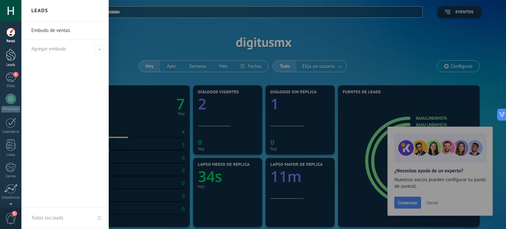
click at [10, 60] on div at bounding box center [11, 55] width 10 height 12
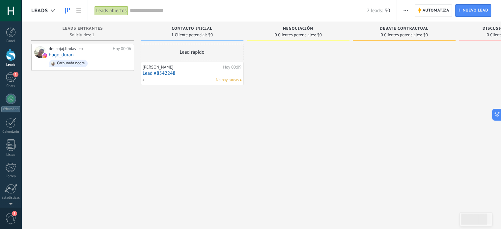
click at [178, 68] on div "[PERSON_NAME]" at bounding box center [182, 67] width 79 height 5
click at [183, 54] on div "Lead rápido" at bounding box center [192, 52] width 103 height 16
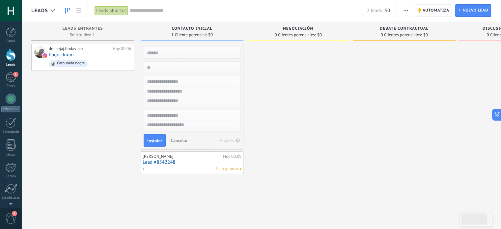
click at [169, 160] on link "Lead #8542248" at bounding box center [192, 163] width 99 height 6
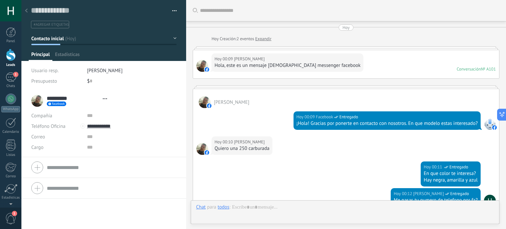
type textarea "**********"
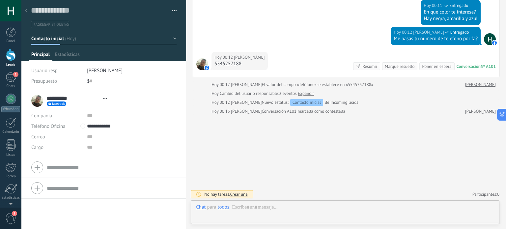
scroll to position [10, 0]
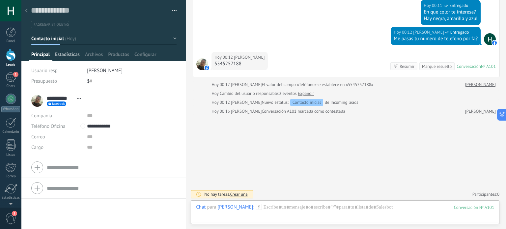
click at [69, 55] on span "Estadísticas" at bounding box center [67, 56] width 25 height 10
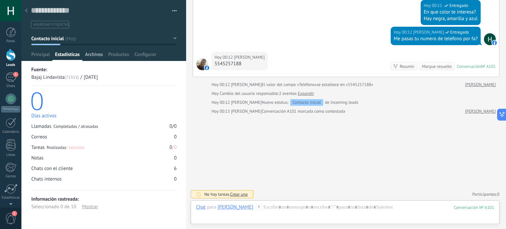
click at [91, 52] on span "Archivos" at bounding box center [94, 56] width 18 height 10
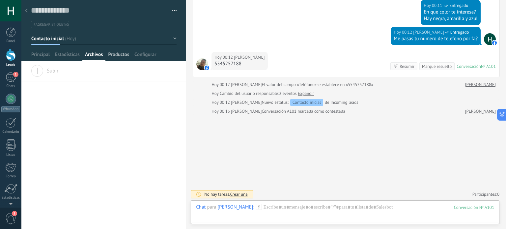
click at [117, 52] on span "Productos" at bounding box center [118, 56] width 21 height 10
click at [150, 56] on span "Configurar" at bounding box center [146, 56] width 22 height 10
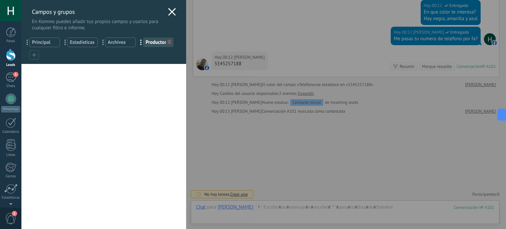
click at [150, 107] on div "Usted ha alcanzado la cantidad máxima de los campos añadidos en la tarifa Perio…" at bounding box center [103, 146] width 165 height 165
click at [165, 11] on div "Campos y grupos En Kommo puedes añadir tus propios campos y usarlos para cualqu…" at bounding box center [103, 15] width 165 height 31
click at [168, 11] on icon at bounding box center [172, 12] width 8 height 8
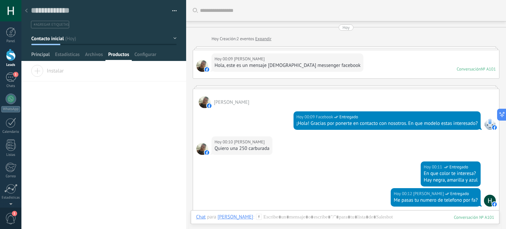
click at [42, 54] on span "Principal" at bounding box center [40, 56] width 18 height 10
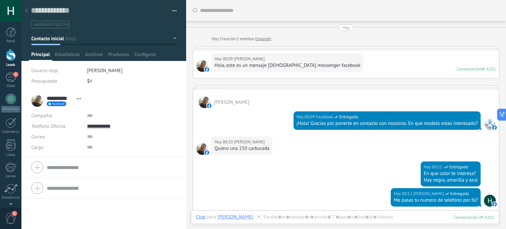
click at [148, 39] on button "Contacto inicial" at bounding box center [103, 39] width 145 height 12
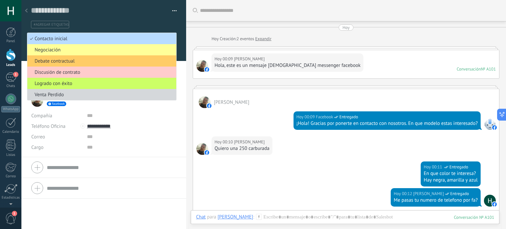
click at [104, 38] on span "Contacto inicial" at bounding box center [100, 39] width 147 height 6
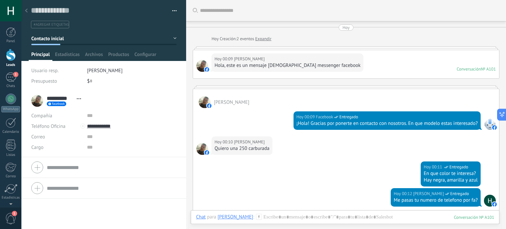
click at [126, 38] on button "Contacto inicial" at bounding box center [103, 39] width 145 height 12
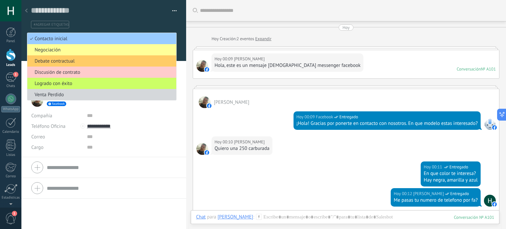
click at [130, 20] on ul "#agregar etiquetas" at bounding box center [102, 24] width 145 height 9
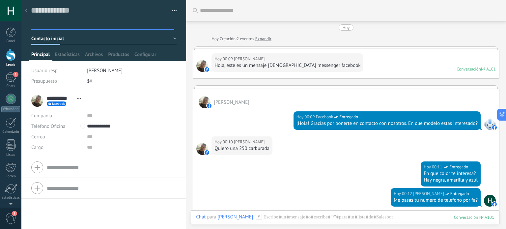
click at [28, 10] on div at bounding box center [26, 11] width 9 height 13
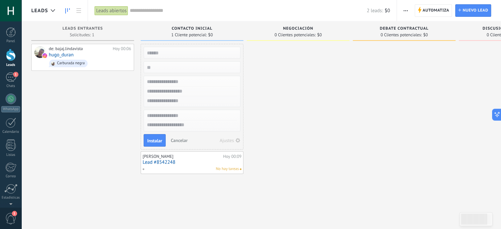
click at [104, 133] on div "de: bajaj.lindavista [DATE] 00:06 [PERSON_NAME] negra" at bounding box center [82, 115] width 103 height 143
click at [186, 141] on span "Cancelar" at bounding box center [179, 140] width 17 height 6
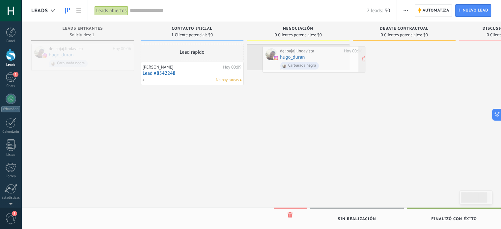
drag, startPoint x: 94, startPoint y: 58, endPoint x: 325, endPoint y: 60, distance: 231.5
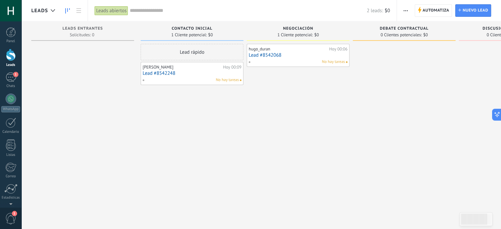
drag, startPoint x: 182, startPoint y: 57, endPoint x: 261, endPoint y: 84, distance: 83.9
click at [261, 84] on div "Leads Entrantes Solicitudes: 0 0 0 0 1 Contacto inicial 1 Cliente potencial: $0…" at bounding box center [301, 104] width 541 height 166
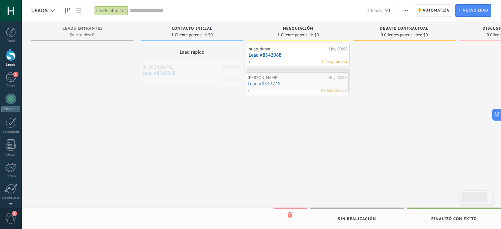
drag, startPoint x: 196, startPoint y: 70, endPoint x: 301, endPoint y: 80, distance: 105.7
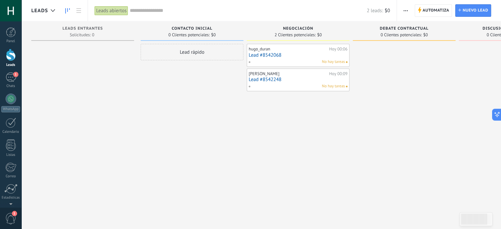
click at [404, 29] on span "Debate contractual" at bounding box center [404, 28] width 49 height 5
click at [406, 8] on span "button" at bounding box center [406, 10] width 4 height 13
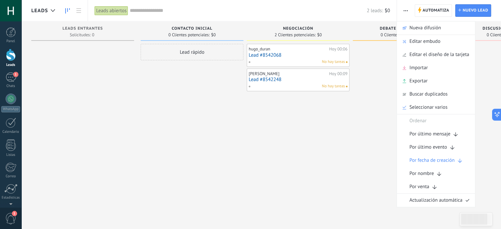
click at [331, 16] on div "2 leads: $0" at bounding box center [260, 10] width 260 height 21
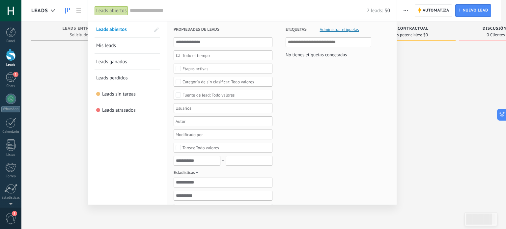
click at [225, 9] on input "text" at bounding box center [248, 10] width 237 height 7
click at [27, 75] on div at bounding box center [253, 114] width 506 height 229
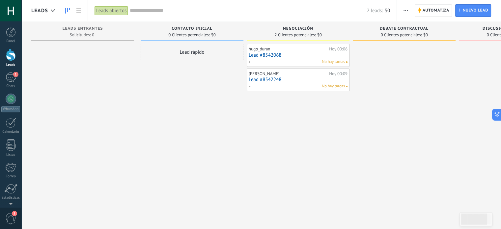
click at [190, 50] on div "Lead rápido" at bounding box center [192, 52] width 103 height 16
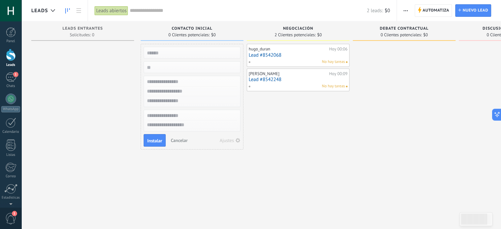
click at [159, 50] on input "text" at bounding box center [191, 52] width 96 height 9
type input "*"
click at [181, 139] on span "Cancelar" at bounding box center [179, 140] width 17 height 6
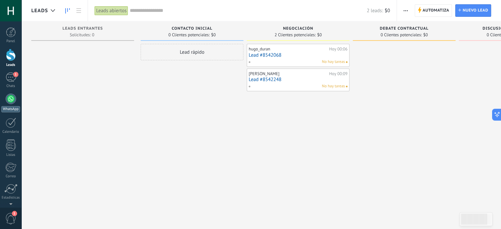
click at [8, 99] on div at bounding box center [11, 99] width 11 height 11
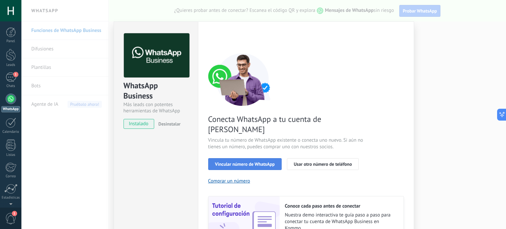
click at [249, 162] on span "Vincular número de WhatsApp" at bounding box center [245, 164] width 60 height 5
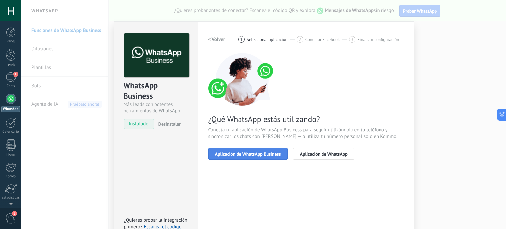
click at [248, 154] on span "Aplicación de WhatsApp Business" at bounding box center [248, 154] width 66 height 5
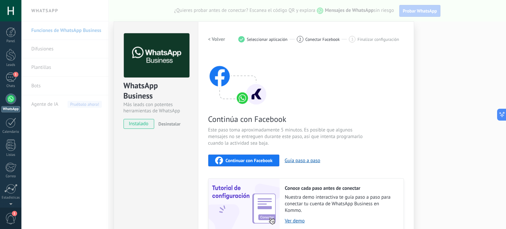
click at [253, 160] on span "Continuar con Facebook" at bounding box center [249, 160] width 47 height 5
click at [446, 103] on div "WhatsApp Business Más leads con potentes herramientas de WhatsApp instalado Des…" at bounding box center [263, 114] width 485 height 229
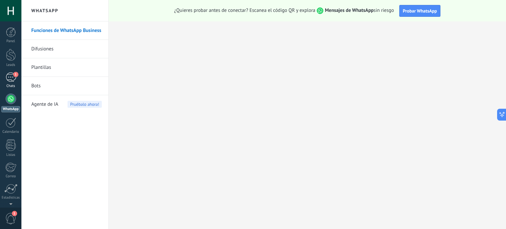
click at [16, 80] on link "1 Chats" at bounding box center [10, 81] width 21 height 16
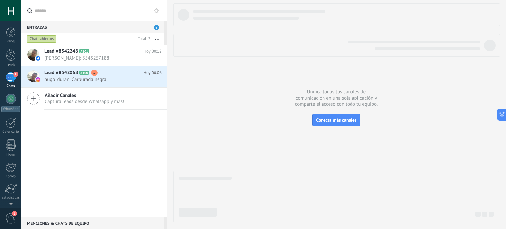
click at [118, 148] on div "Lead #8542248 A101 [DATE] 00:12 [PERSON_NAME]: 5545257188 Lead #8542068 A100" at bounding box center [93, 131] width 145 height 172
